Goal: Transaction & Acquisition: Obtain resource

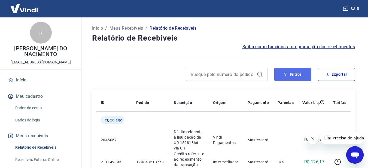
click at [298, 75] on button "Filtros" at bounding box center [292, 74] width 37 height 13
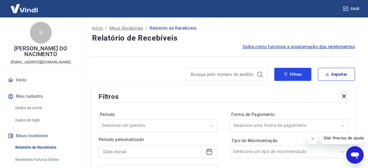
scroll to position [54, 0]
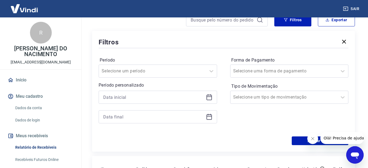
click at [209, 97] on icon at bounding box center [209, 97] width 7 height 7
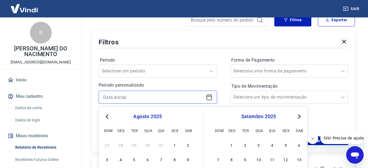
scroll to position [136, 0]
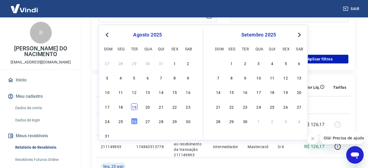
click at [132, 107] on div "19" at bounding box center [134, 106] width 7 height 7
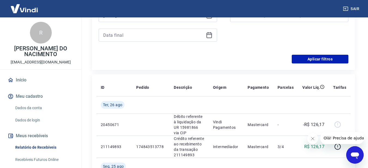
type input "[DATE]"
click at [208, 37] on icon at bounding box center [209, 35] width 7 height 7
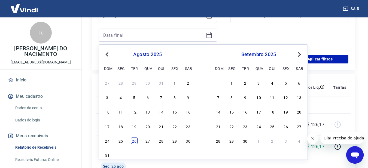
click at [131, 141] on div "26" at bounding box center [134, 140] width 7 height 7
type input "[DATE]"
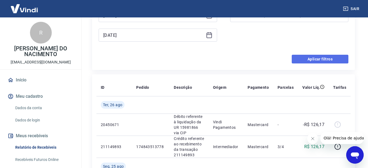
click at [320, 60] on button "Aplicar filtros" at bounding box center [319, 59] width 57 height 9
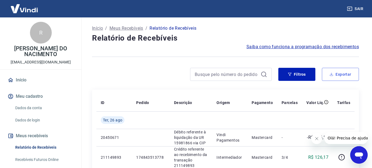
click at [337, 74] on button "Exportar" at bounding box center [340, 74] width 37 height 13
type input "[DATE]"
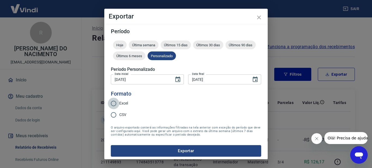
click at [114, 106] on input "Excel" at bounding box center [113, 103] width 11 height 11
radio input "true"
click at [136, 150] on button "Exportar" at bounding box center [186, 150] width 150 height 11
